Goal: Transaction & Acquisition: Purchase product/service

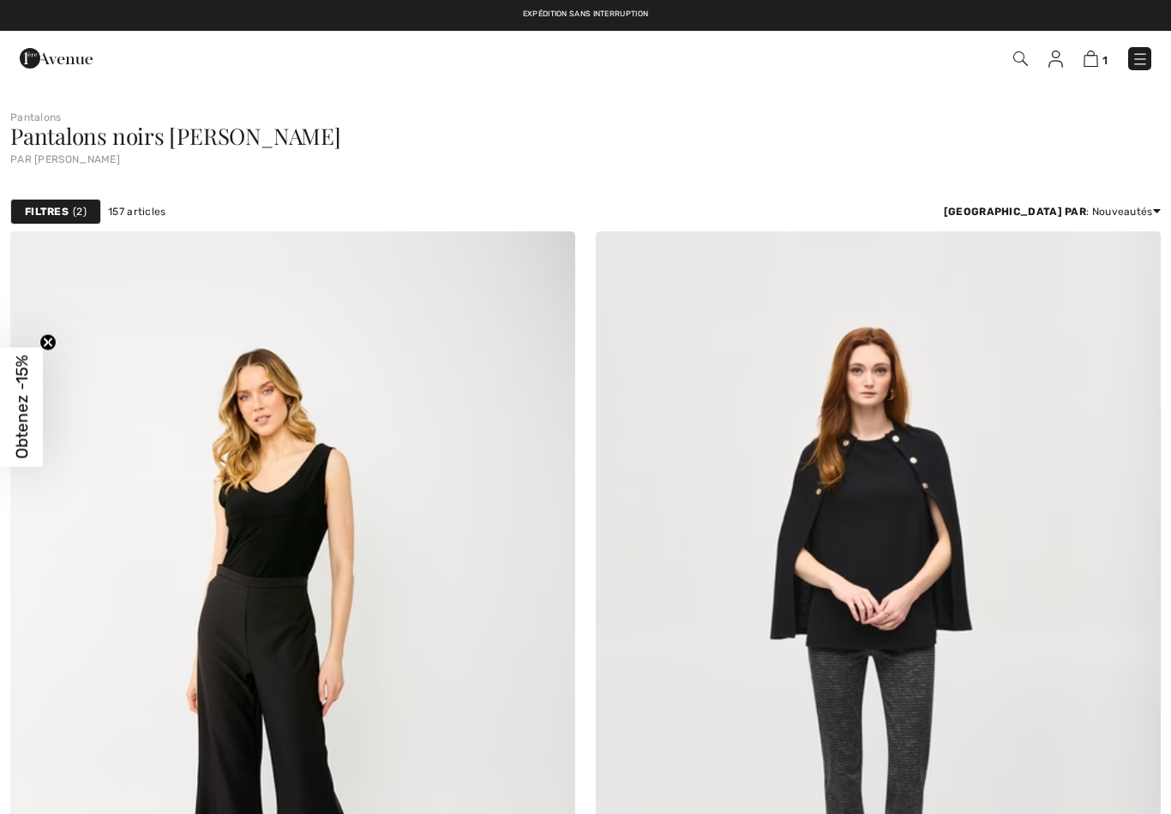
checkbox input "true"
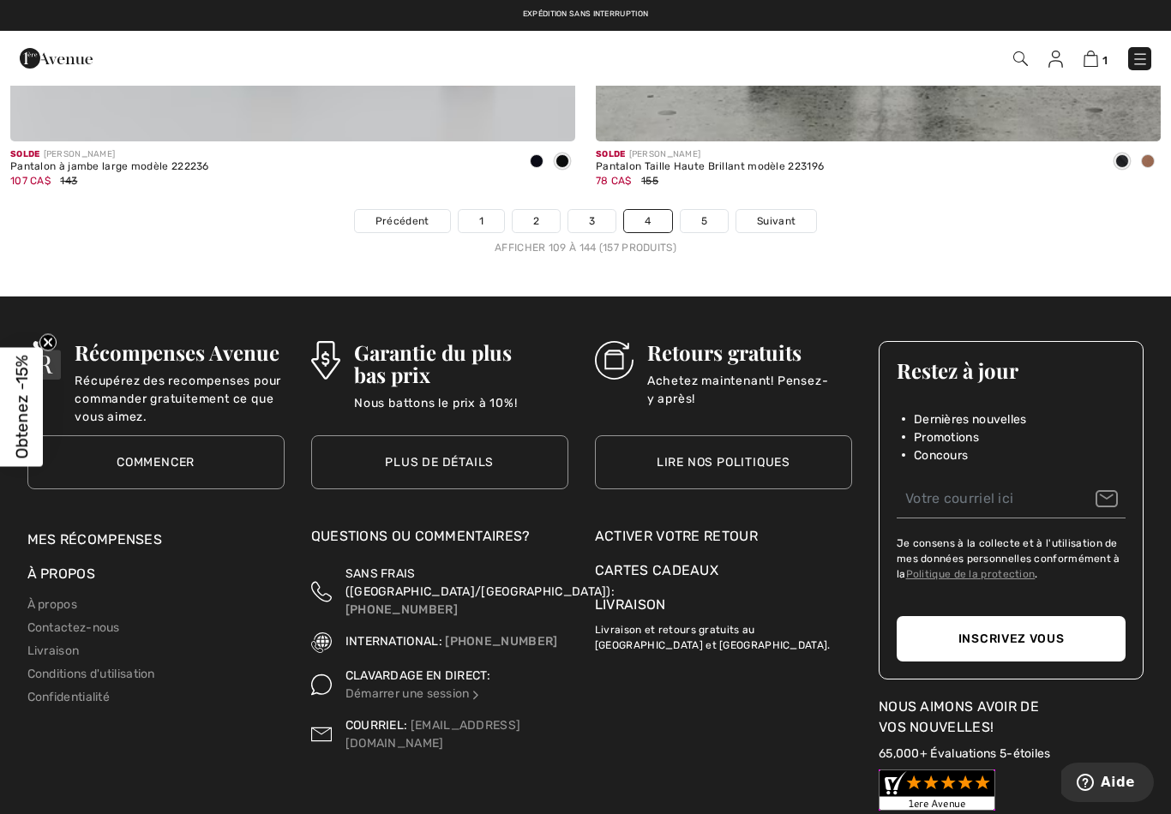
click at [1141, 63] on img at bounding box center [1139, 59] width 17 height 17
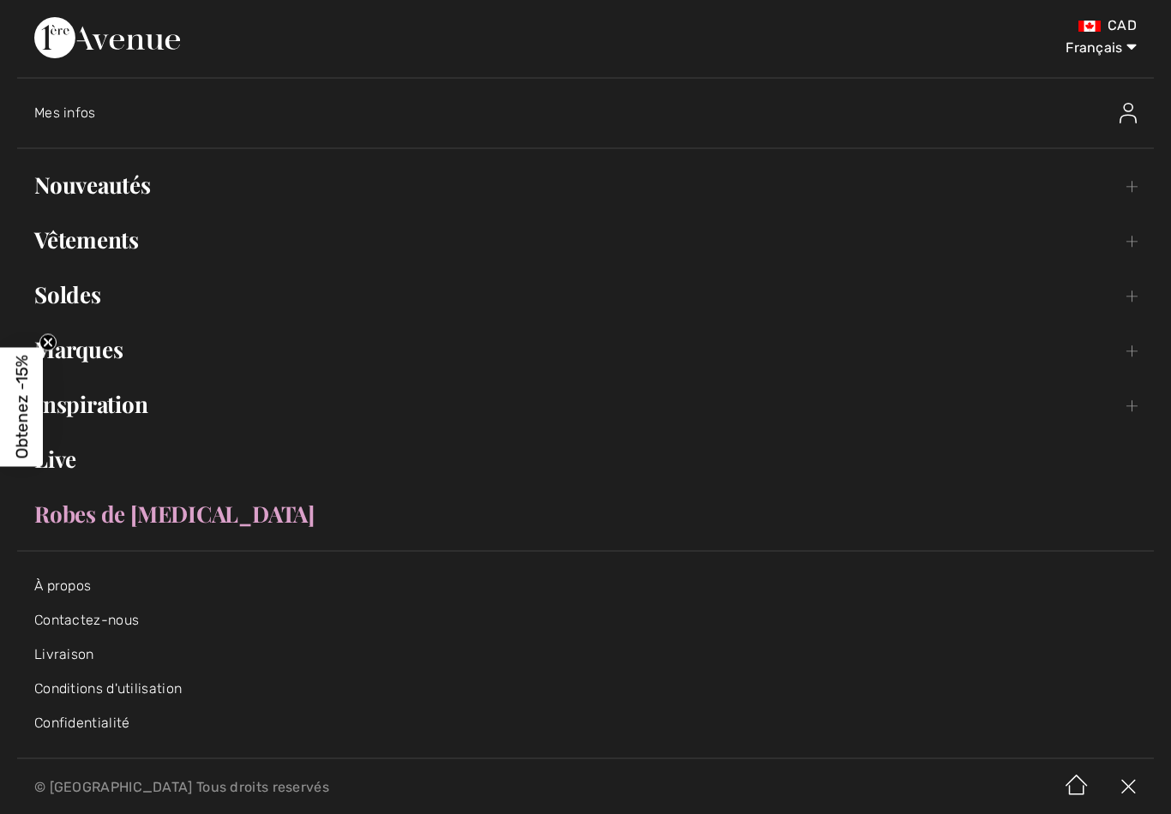
click at [1140, 191] on link "Nouveautés Toggle submenu" at bounding box center [585, 185] width 1136 height 38
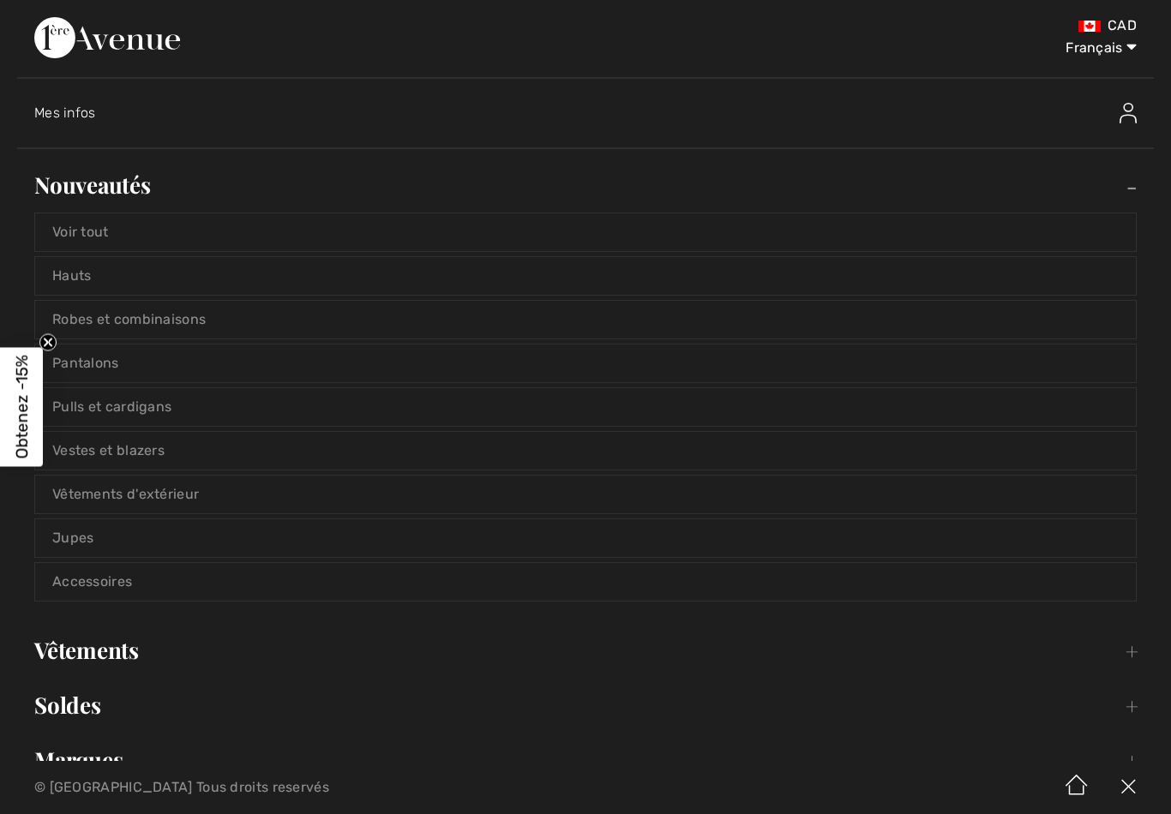
click at [1046, 231] on link "Voir tout" at bounding box center [585, 232] width 1100 height 38
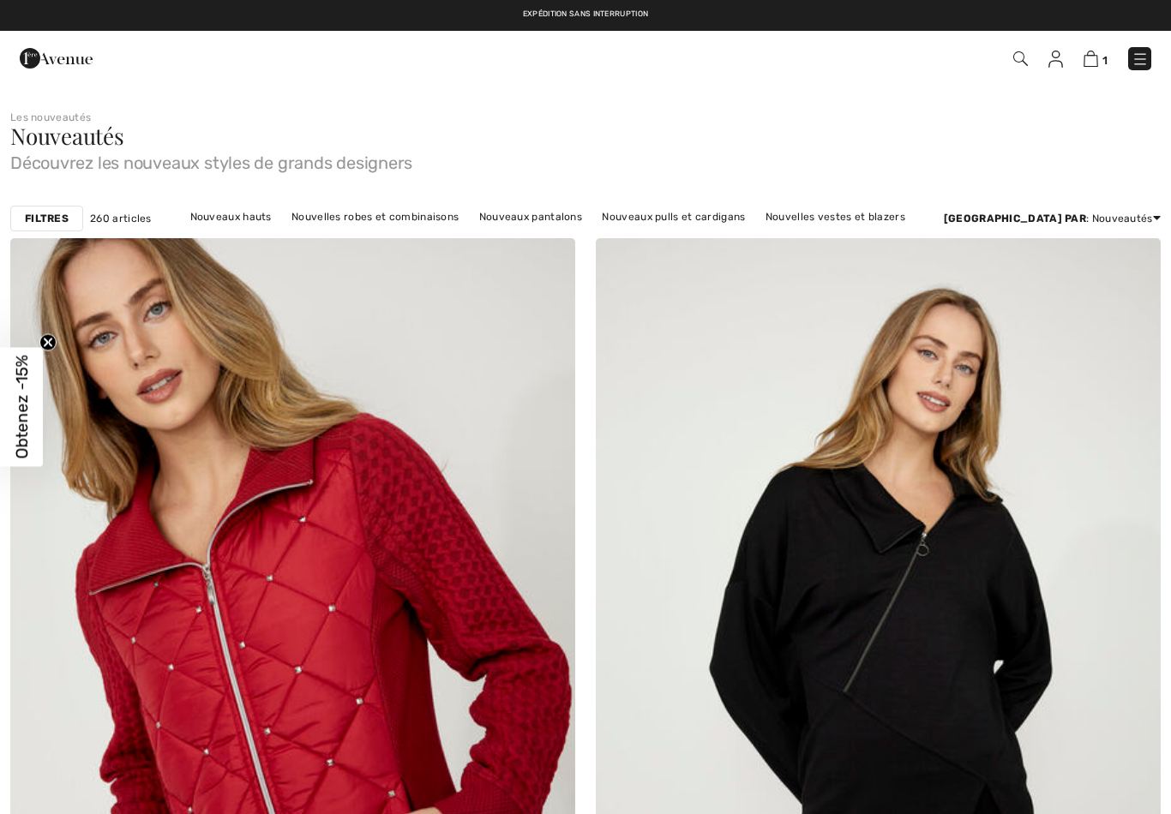
checkbox input "true"
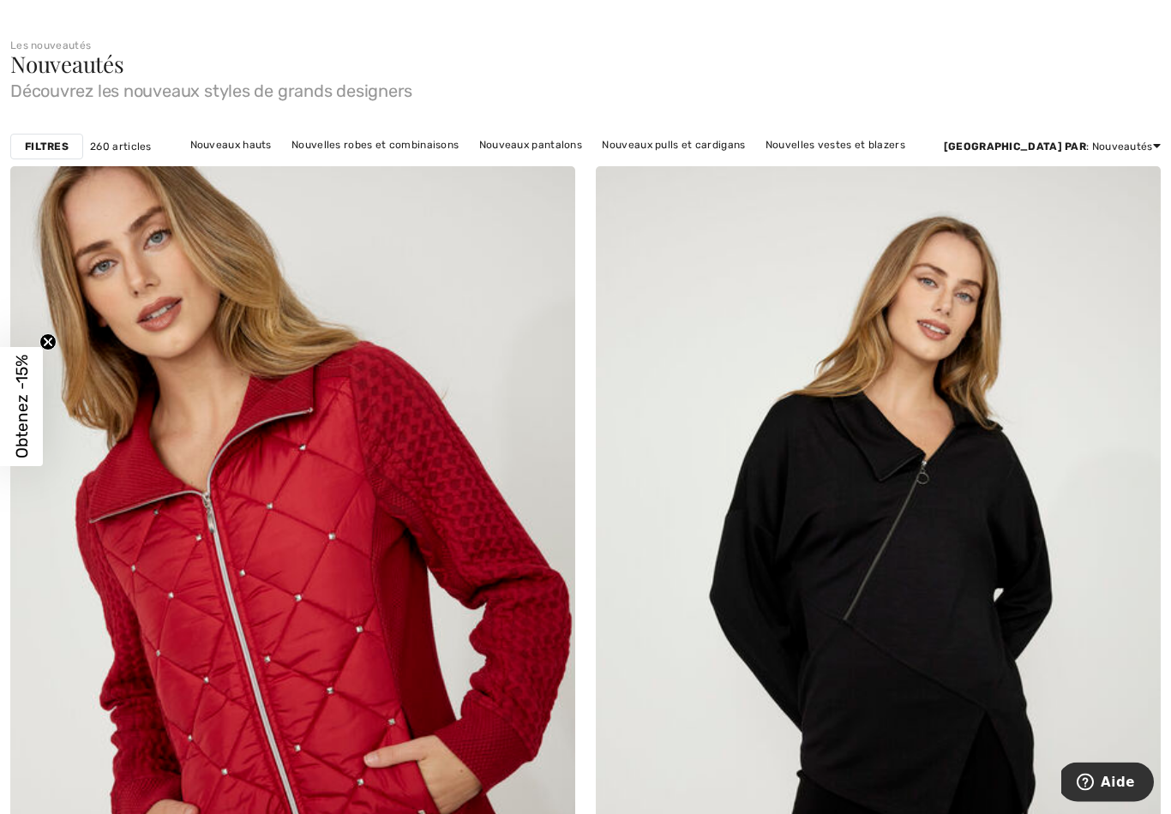
scroll to position [74, 0]
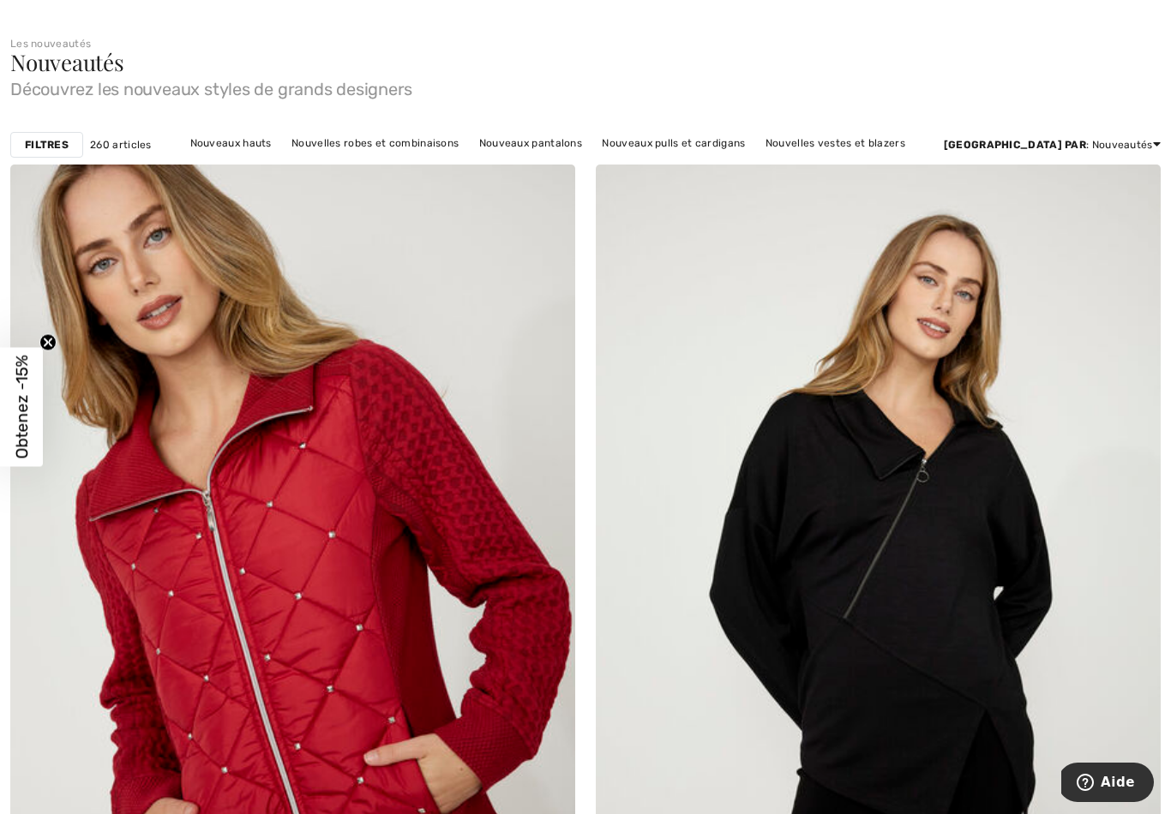
click at [697, 143] on link "Nouveaux pulls et cardigans" at bounding box center [673, 143] width 160 height 22
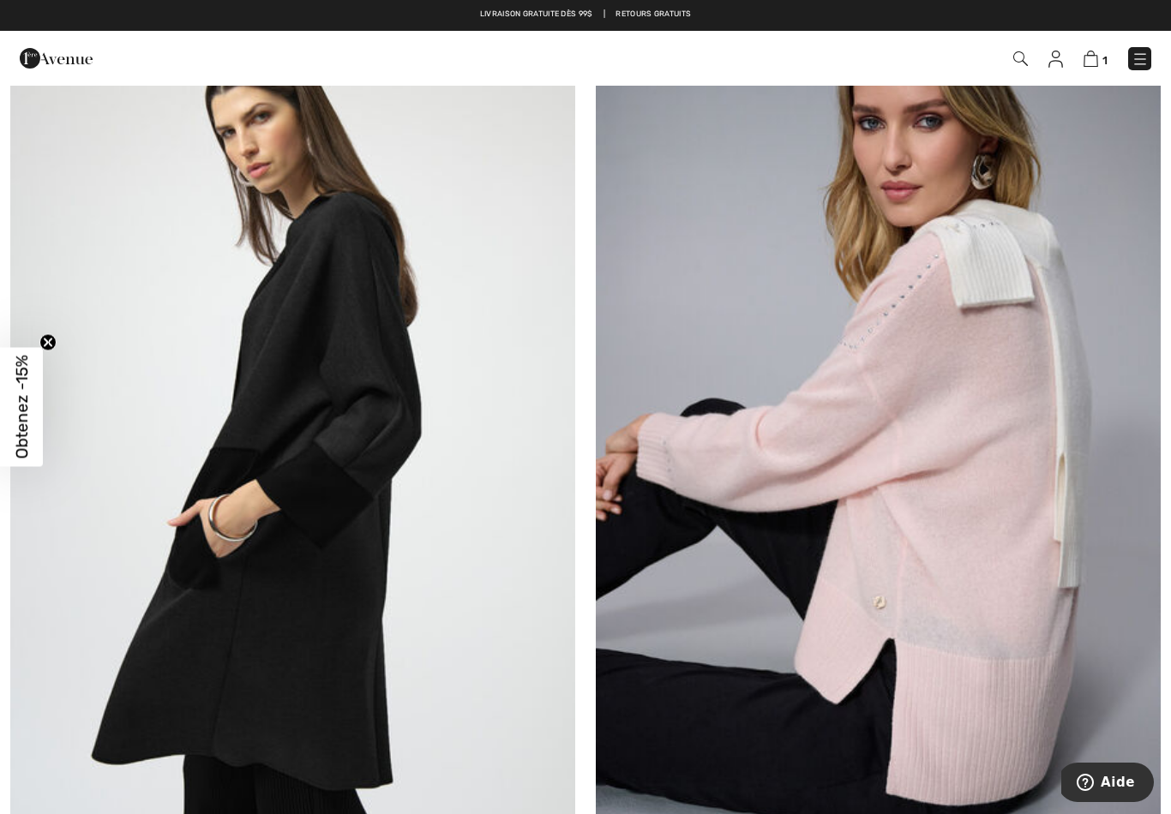
scroll to position [5849, 0]
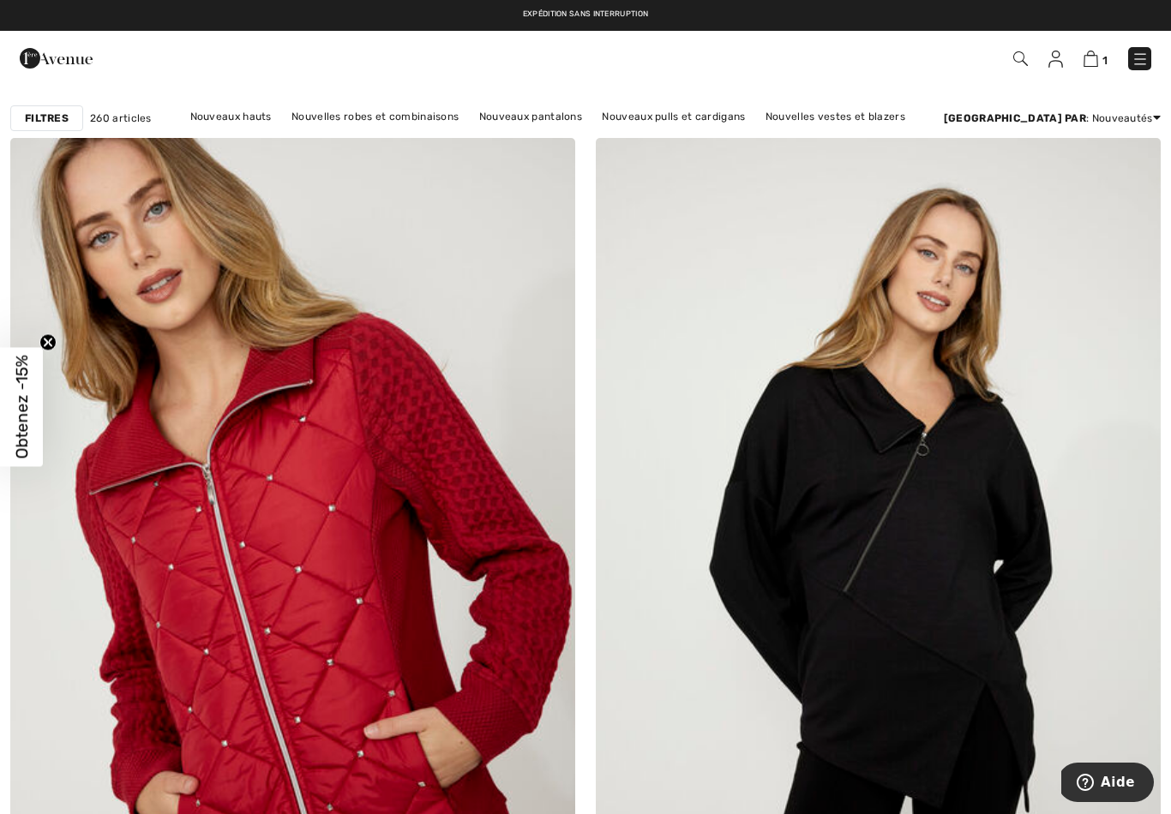
click at [230, 123] on link "Nouveaux hauts" at bounding box center [231, 116] width 99 height 22
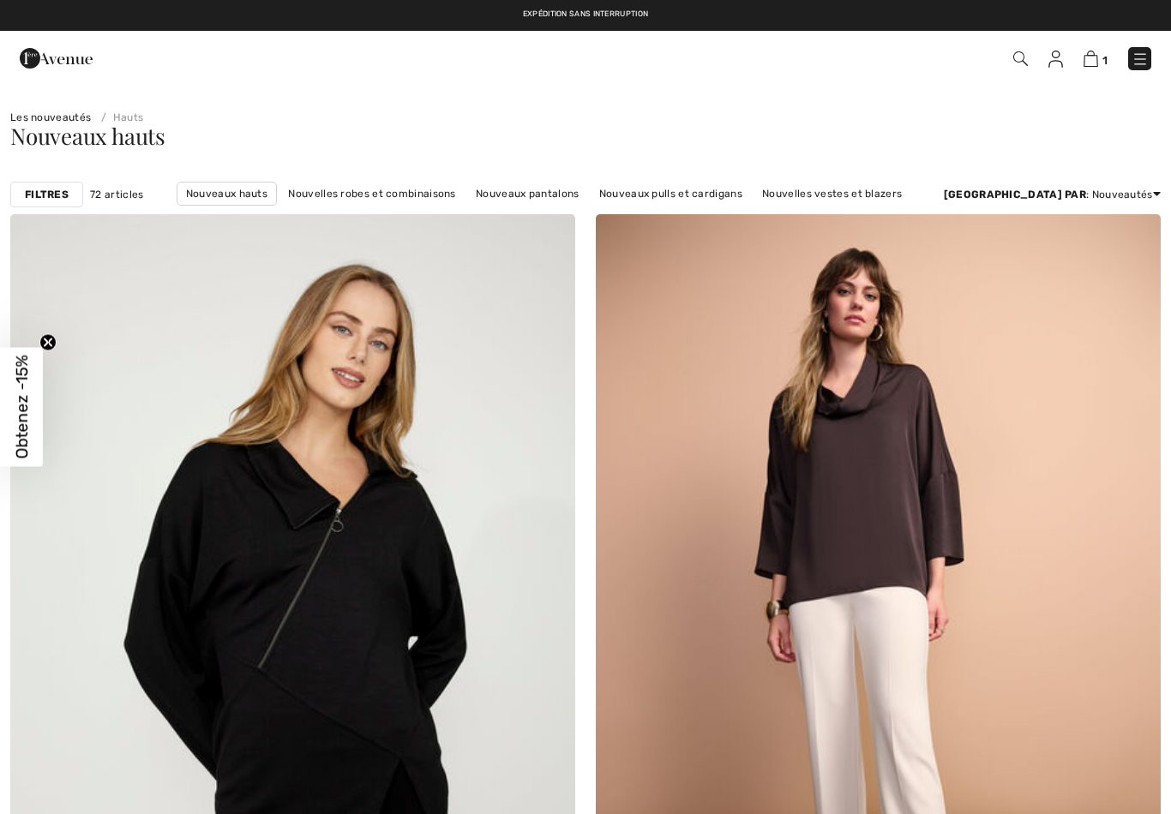
checkbox input "true"
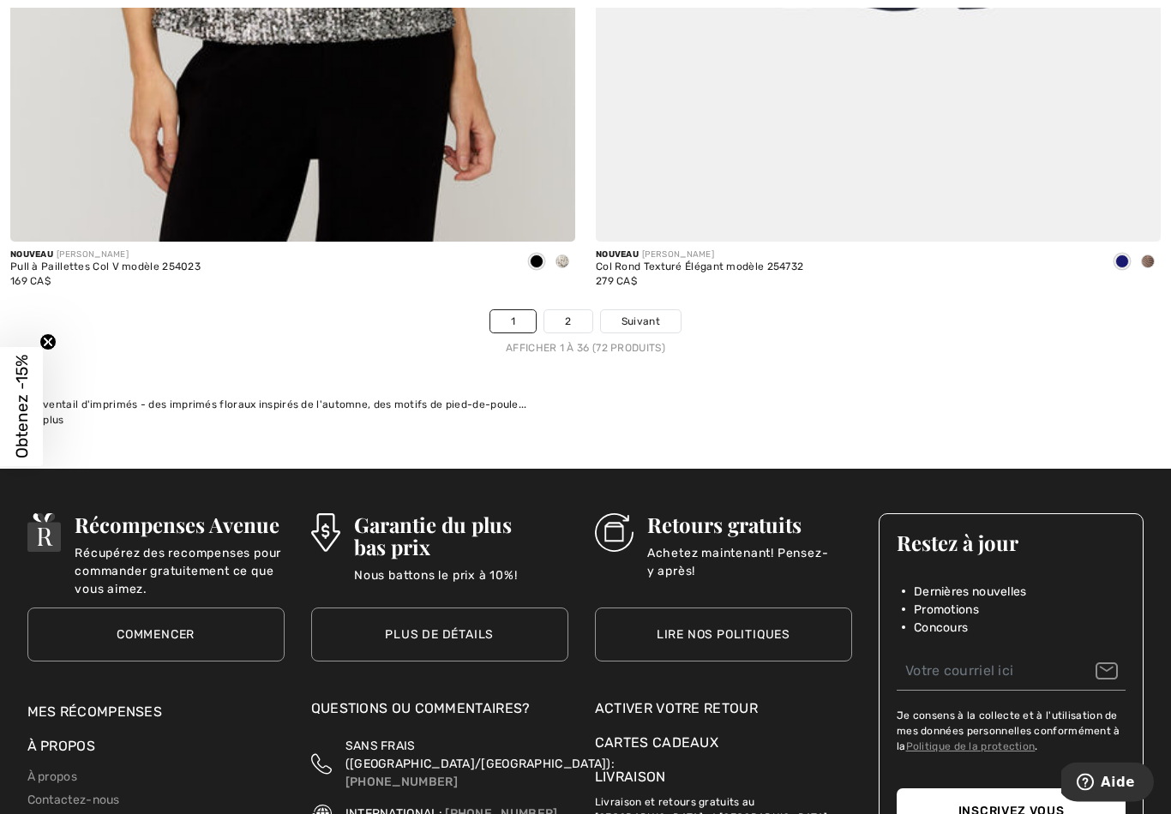
scroll to position [16724, 0]
click at [640, 314] on span "Suivant" at bounding box center [640, 321] width 39 height 15
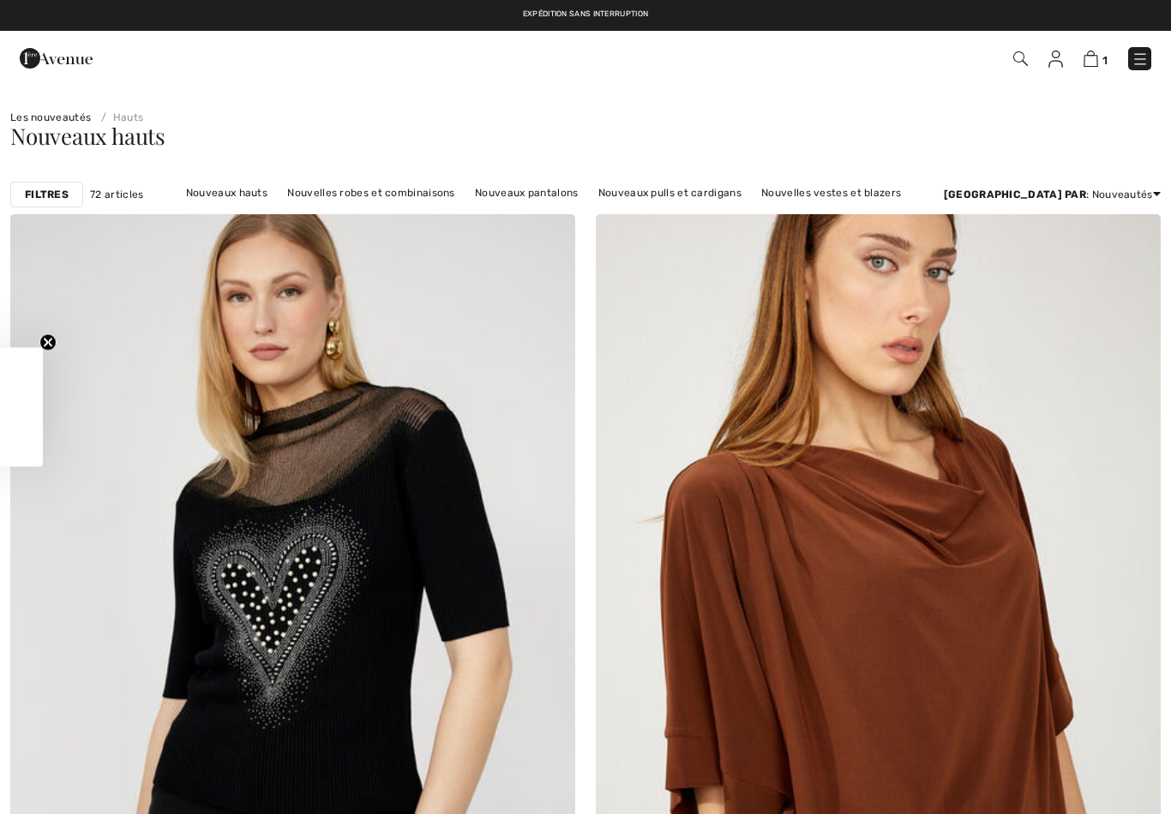
checkbox input "true"
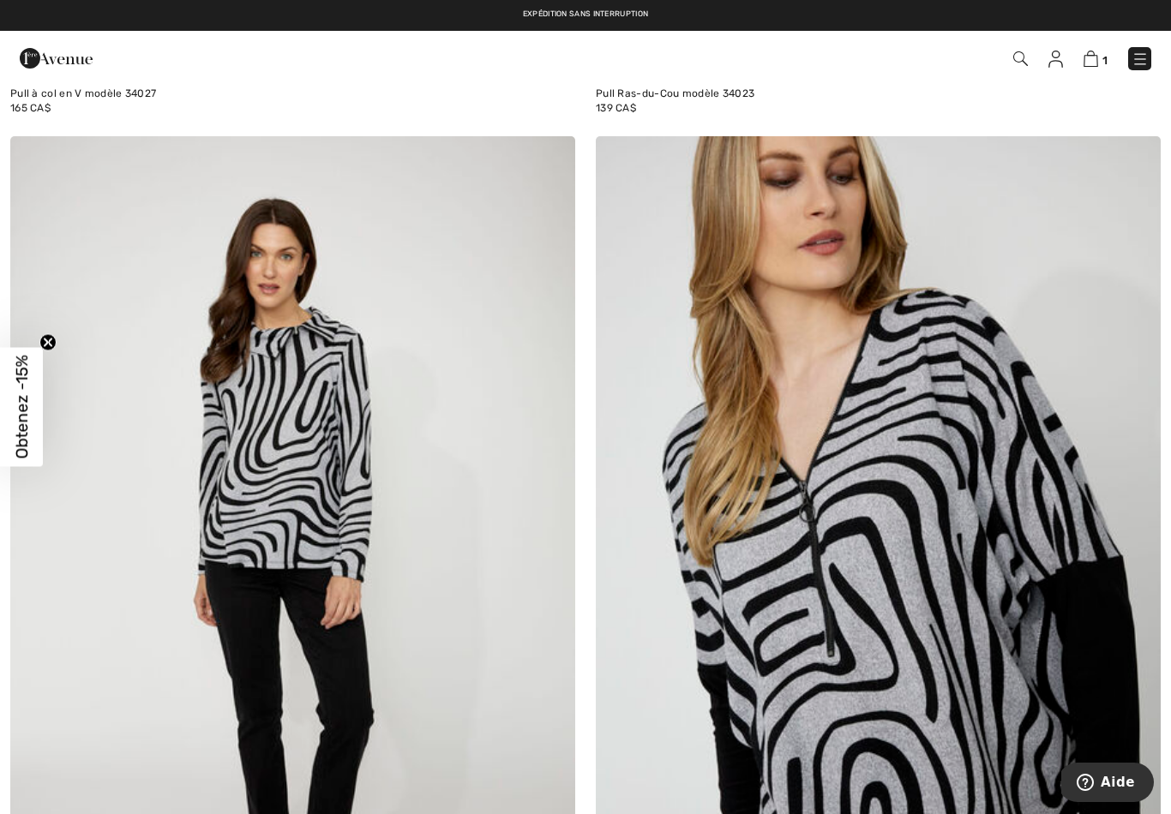
scroll to position [15965, 0]
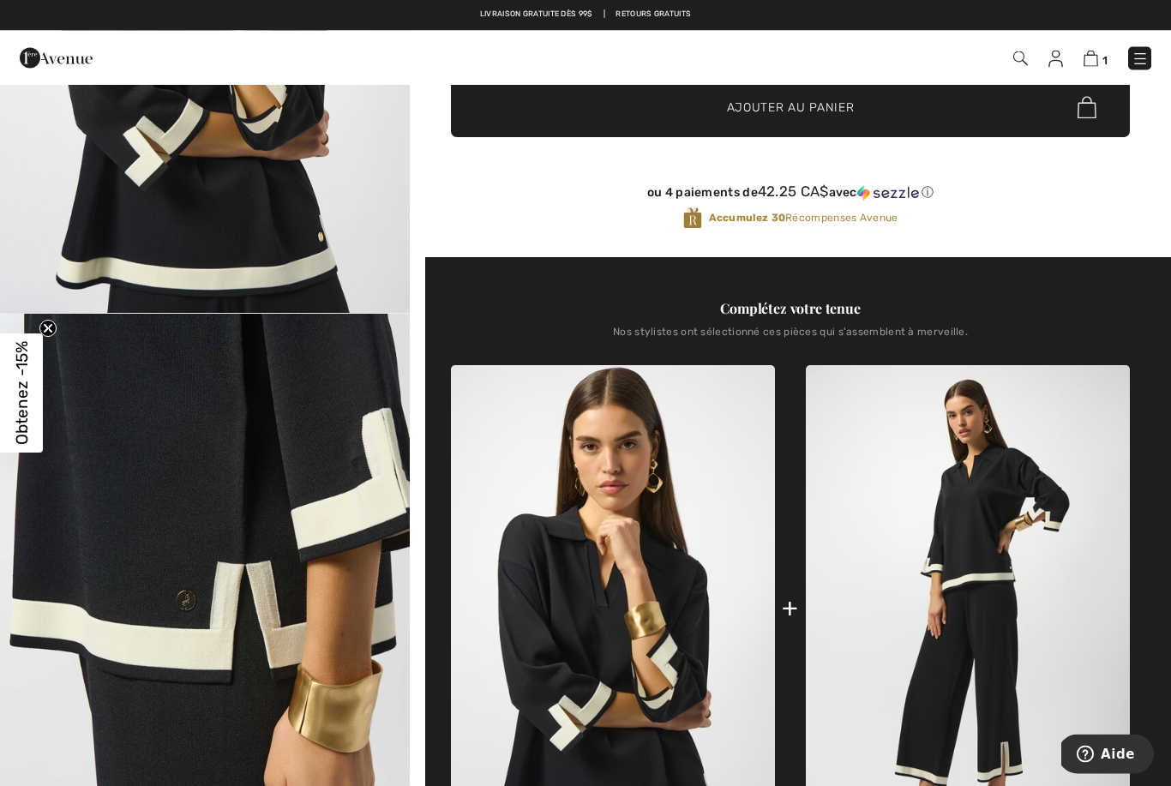
scroll to position [458, 0]
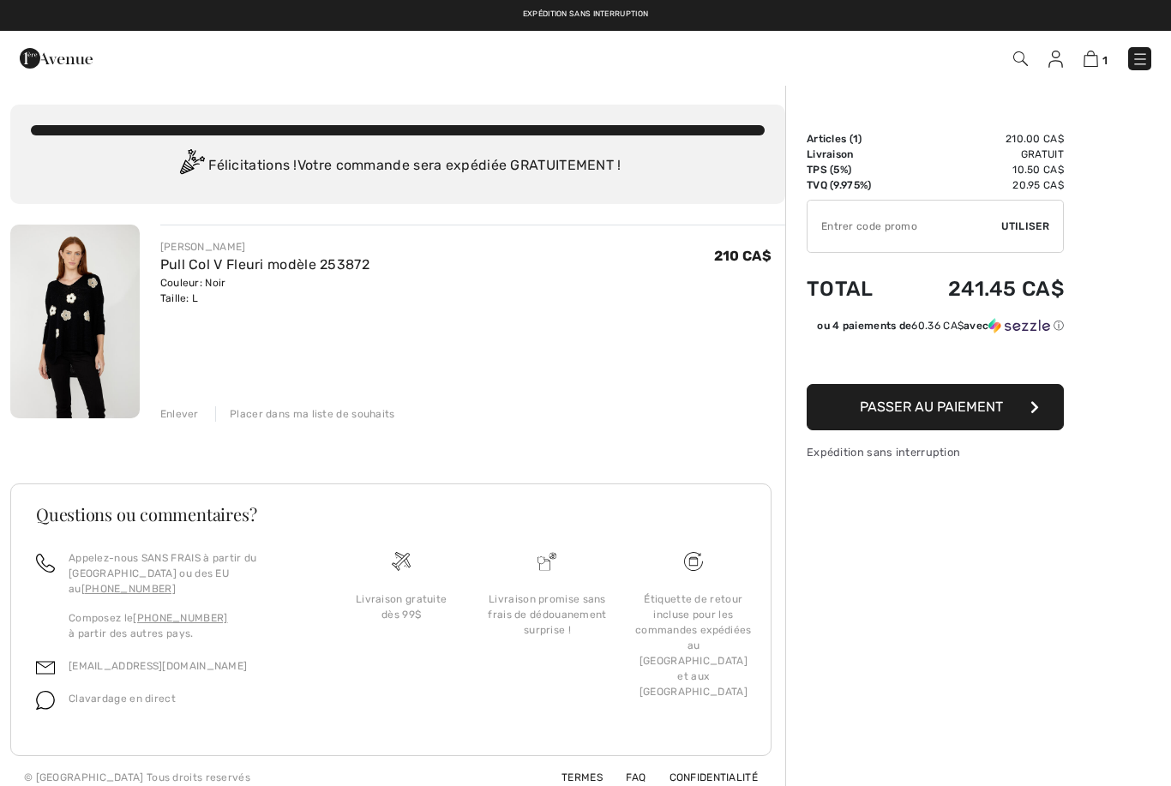
click at [102, 342] on img at bounding box center [74, 322] width 129 height 194
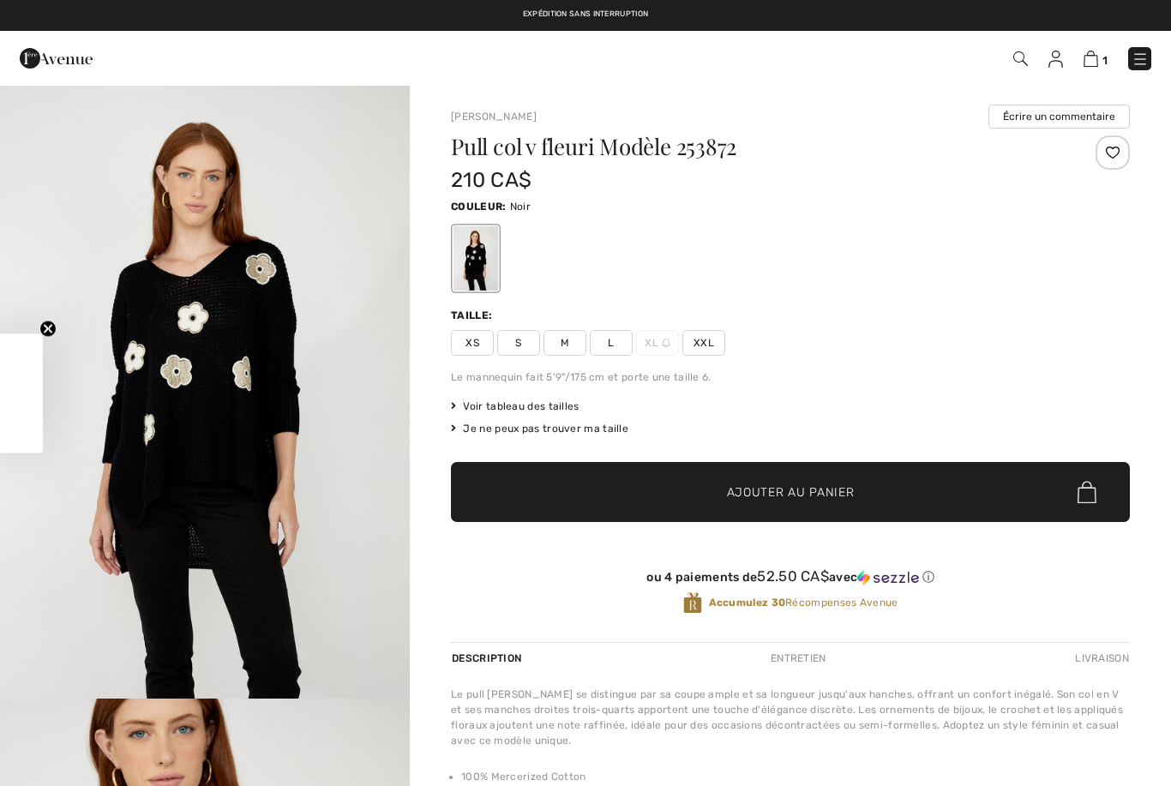
checkbox input "true"
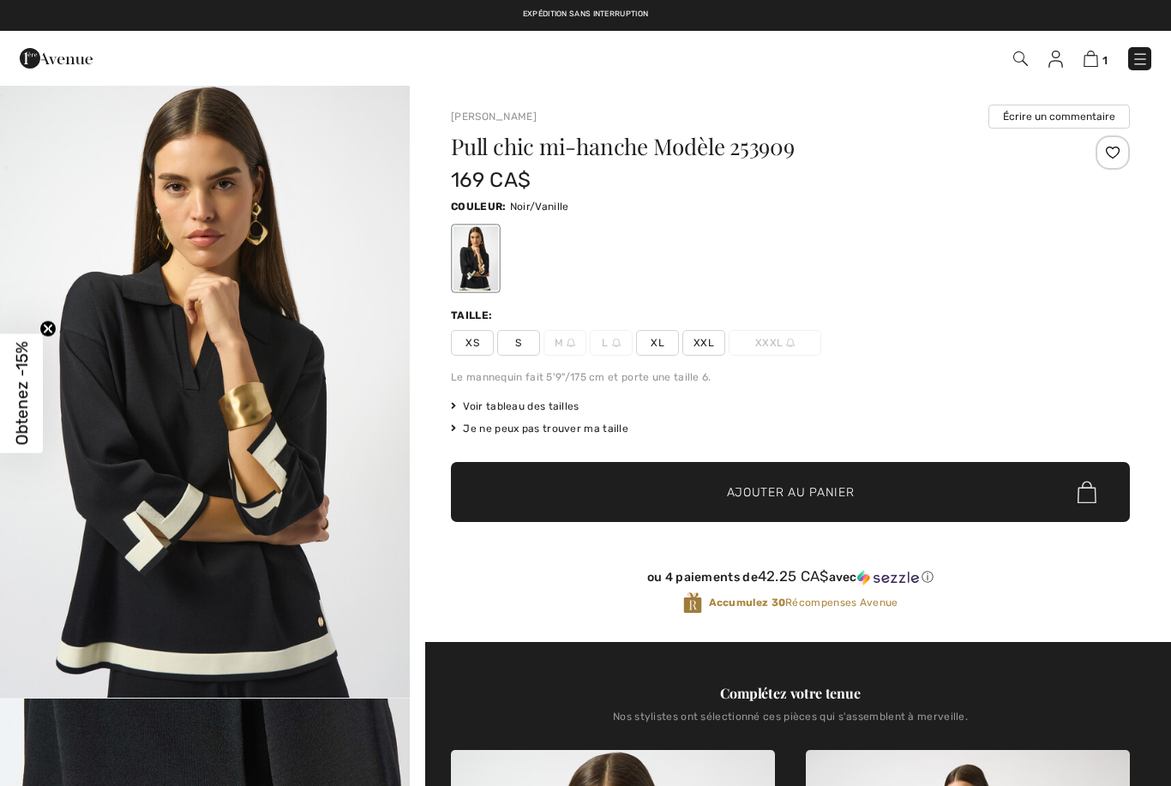
checkbox input "true"
click at [213, 477] on img "1 / 8" at bounding box center [205, 391] width 410 height 614
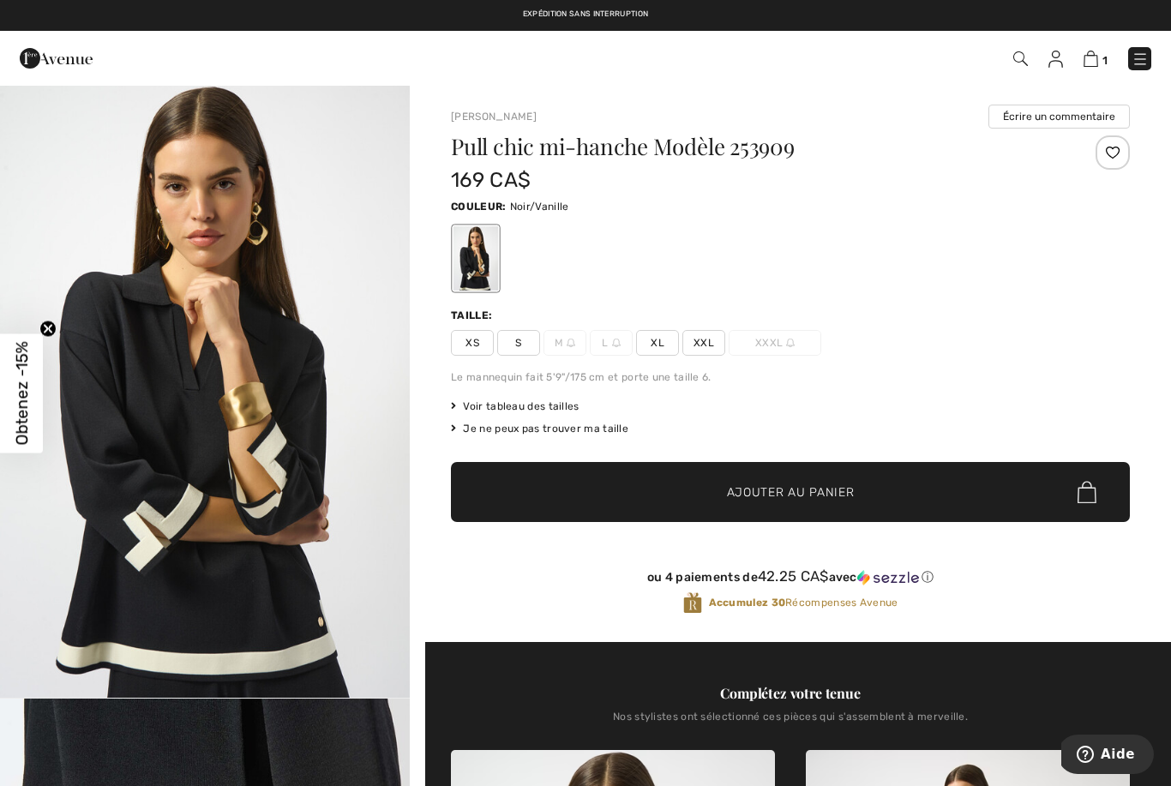
click at [658, 346] on span "XL" at bounding box center [657, 343] width 43 height 26
click at [806, 502] on span "✔ Ajouté au panier Ajouter au panier" at bounding box center [790, 492] width 679 height 60
click at [1085, 61] on img at bounding box center [1088, 59] width 15 height 16
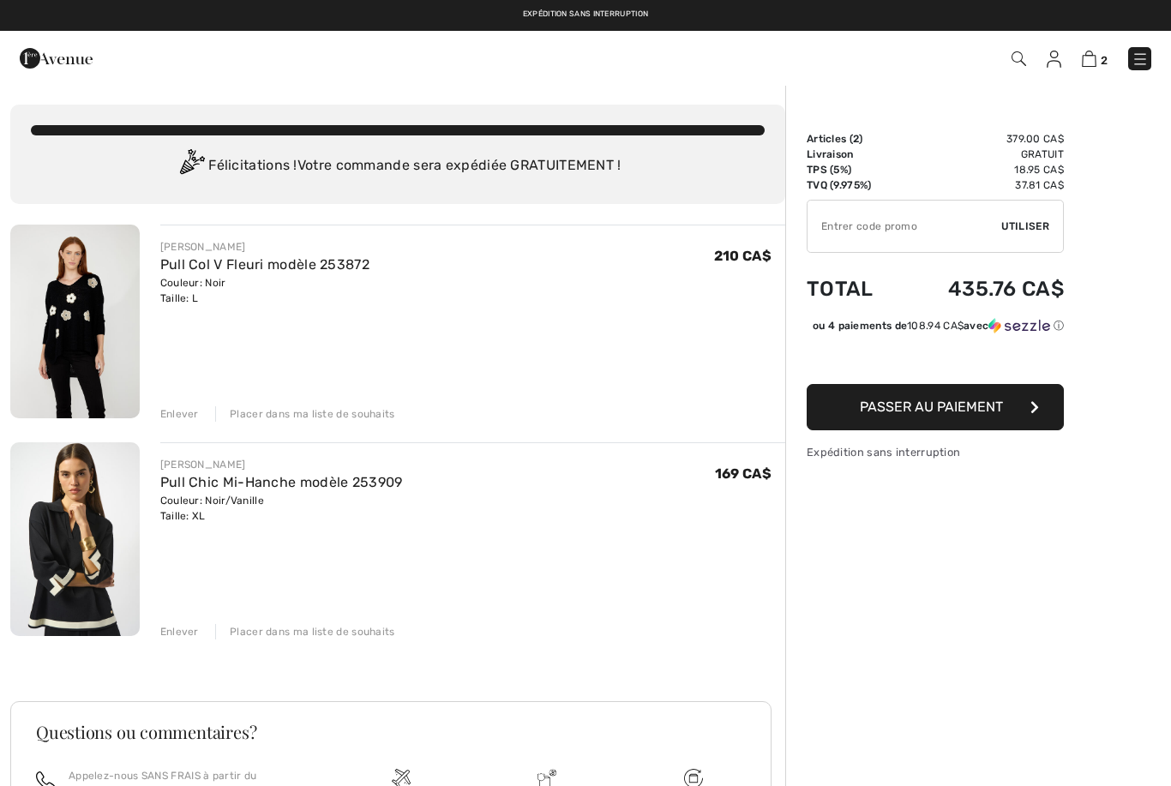
click at [184, 411] on div "Enlever" at bounding box center [179, 413] width 39 height 15
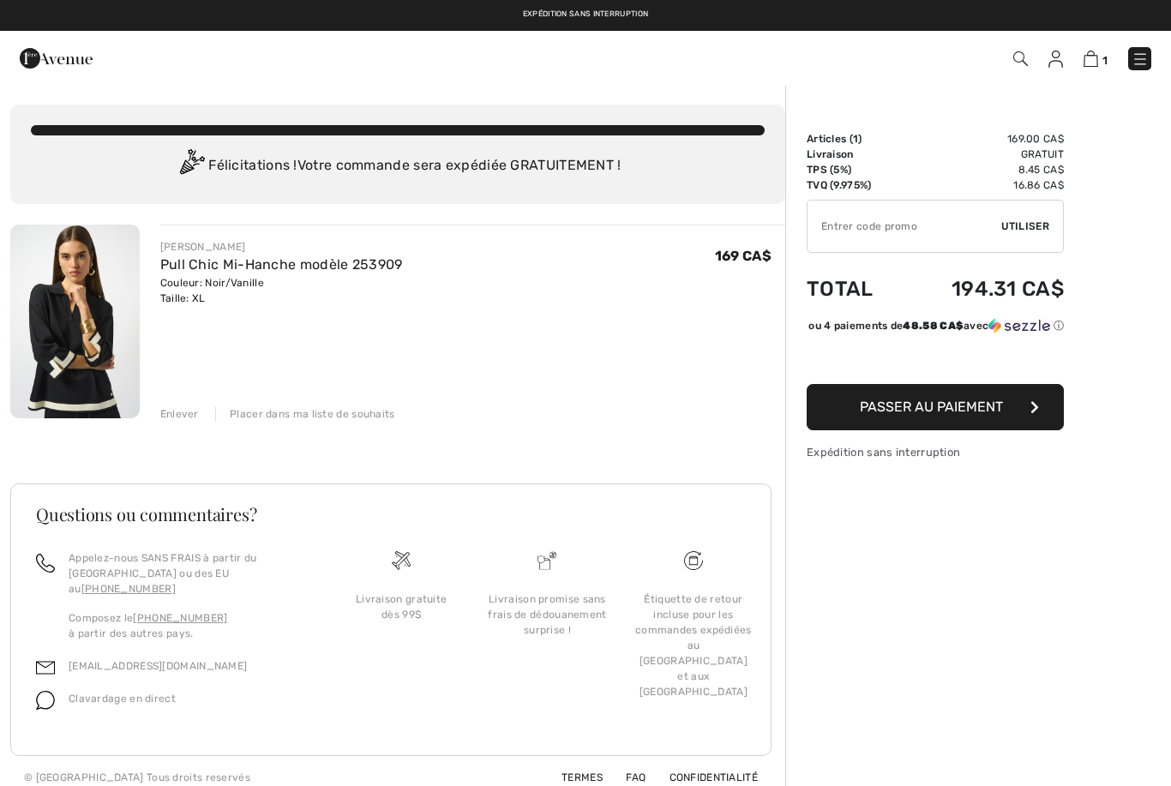
click at [868, 236] on input "TEXT" at bounding box center [904, 226] width 194 height 51
type input "GC005029174"
click at [1039, 228] on span "Utiliser" at bounding box center [1025, 226] width 48 height 15
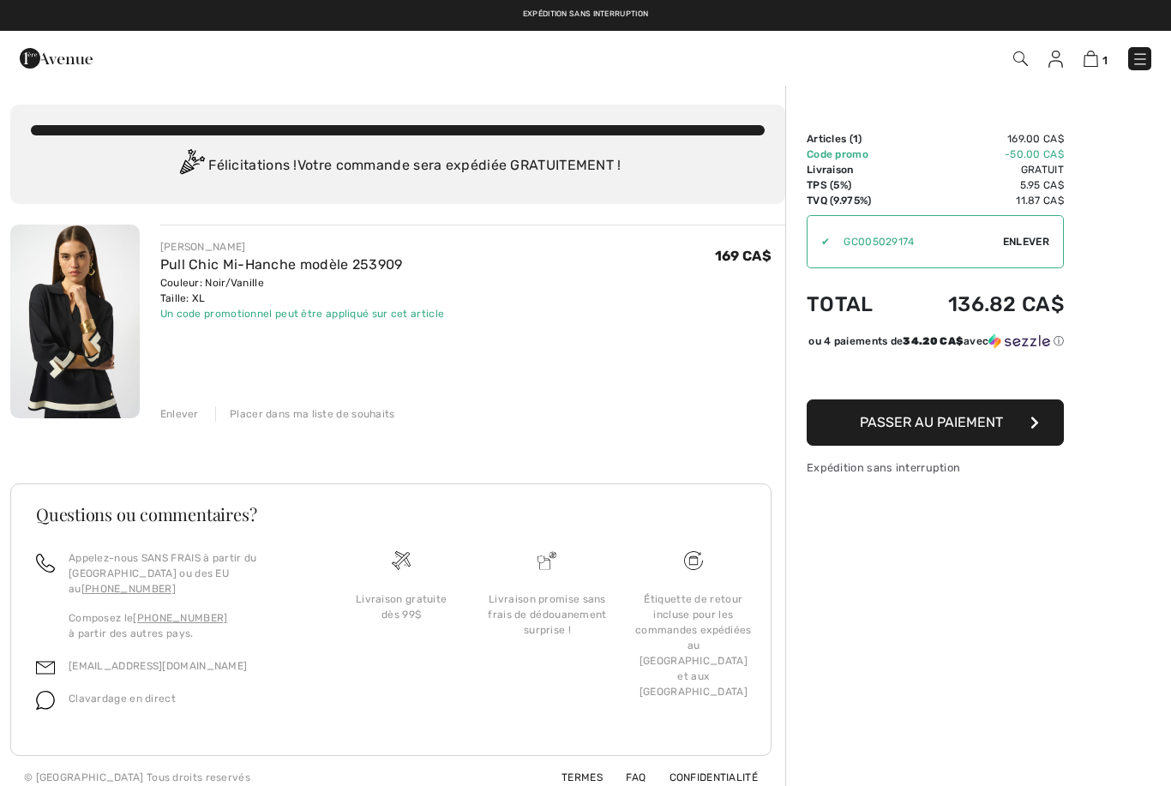
click at [971, 430] on span "Passer au paiement" at bounding box center [930, 422] width 143 height 16
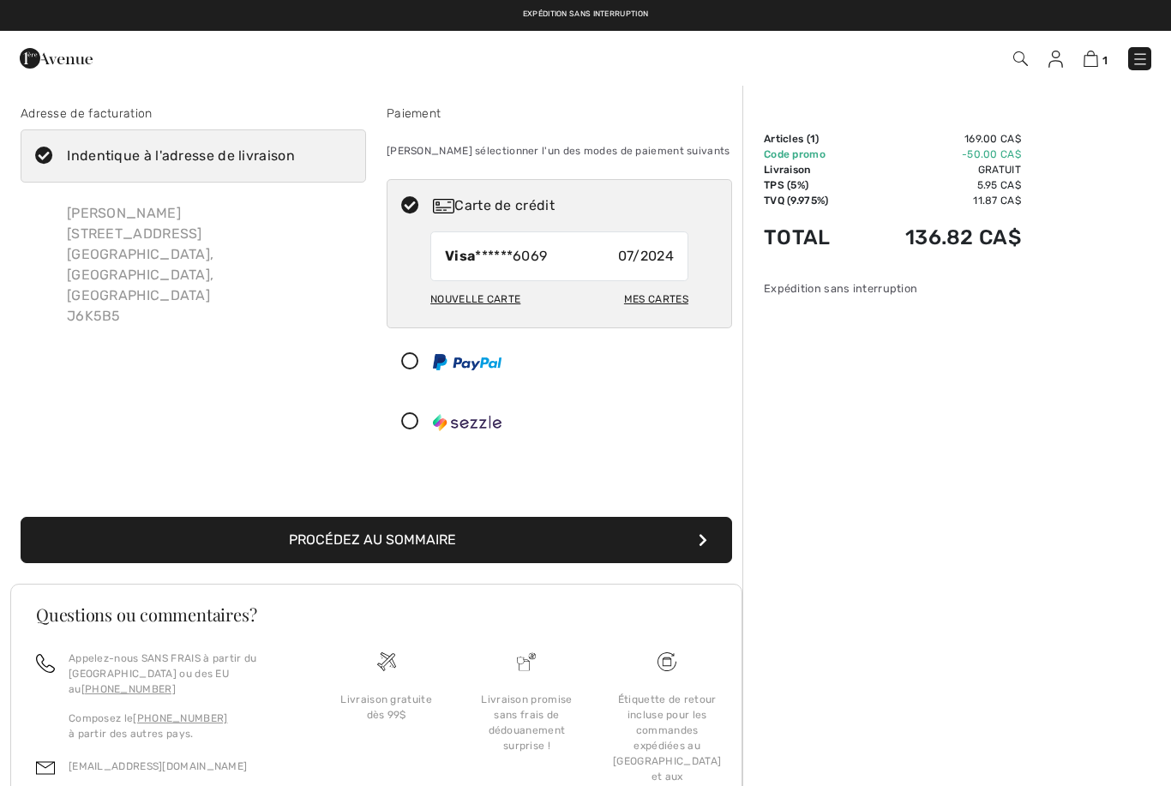
click at [504, 291] on div "Nouvelle carte" at bounding box center [475, 298] width 90 height 29
radio input "true"
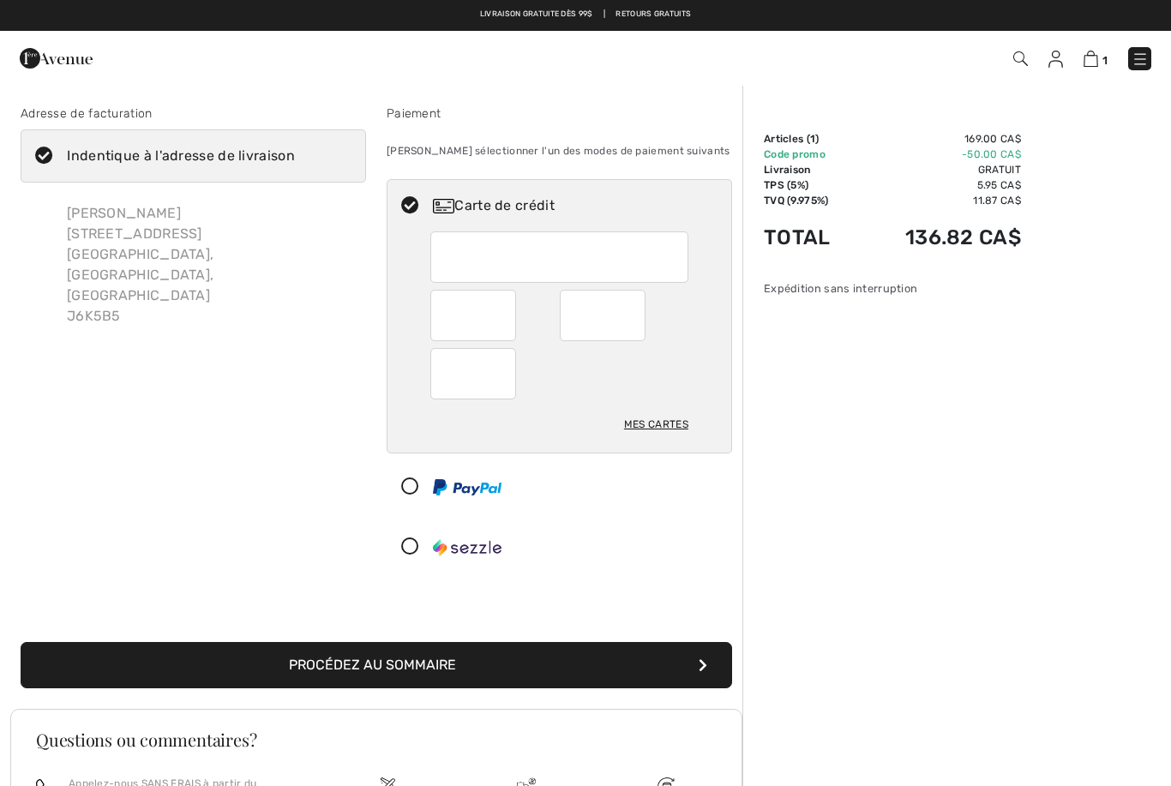
click at [471, 672] on button "Procédez au sommaire" at bounding box center [376, 665] width 711 height 46
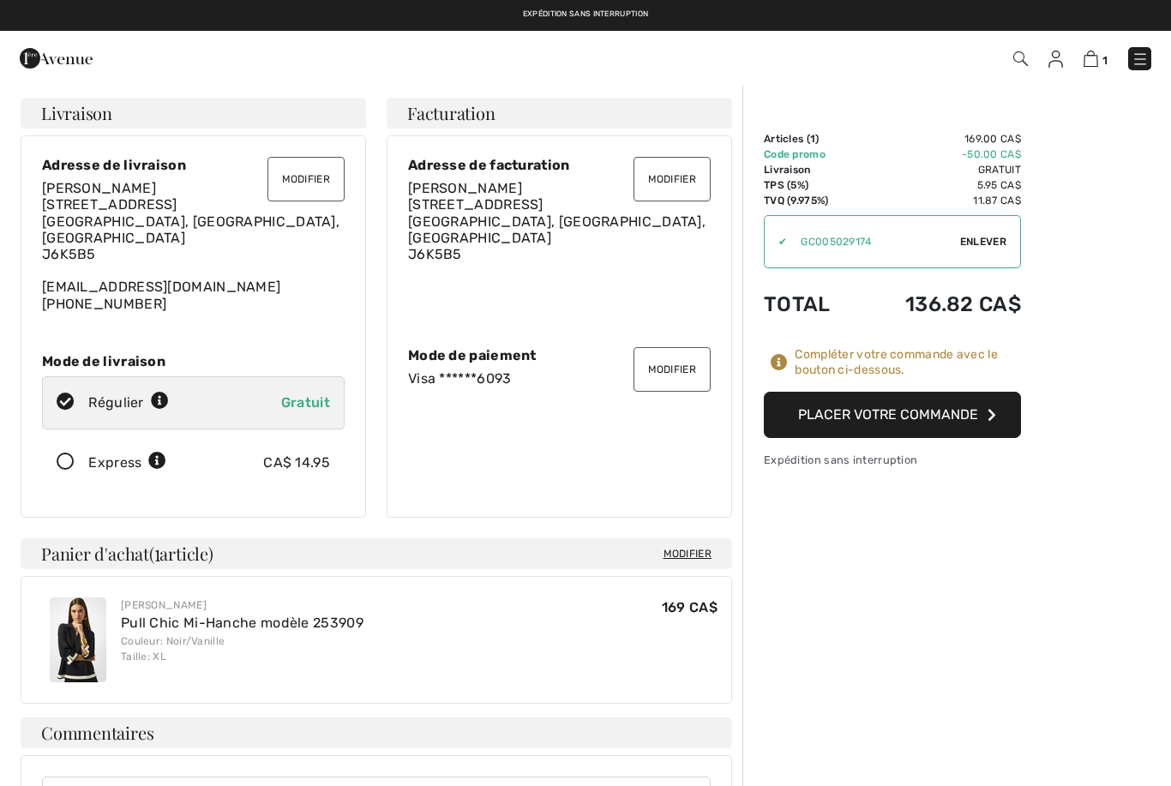
click at [928, 417] on button "Placer votre commande" at bounding box center [891, 415] width 257 height 46
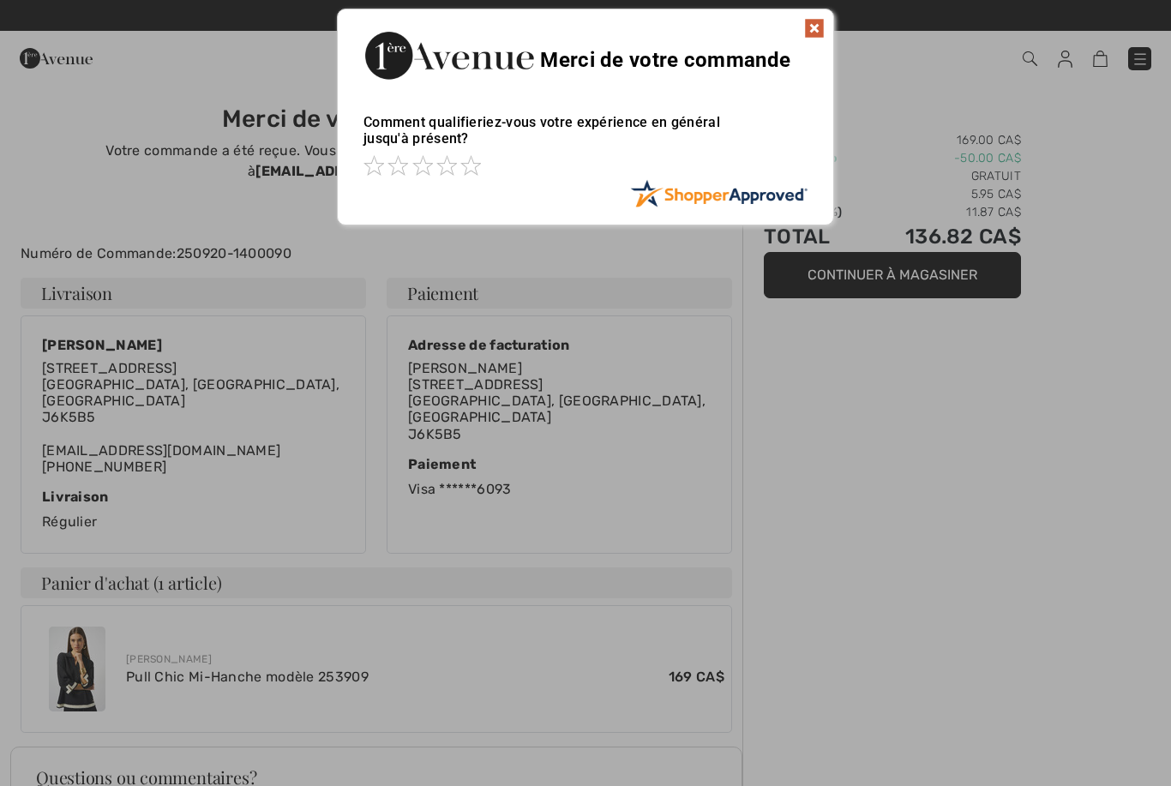
click at [816, 33] on img at bounding box center [814, 28] width 21 height 21
